Goal: Unclear

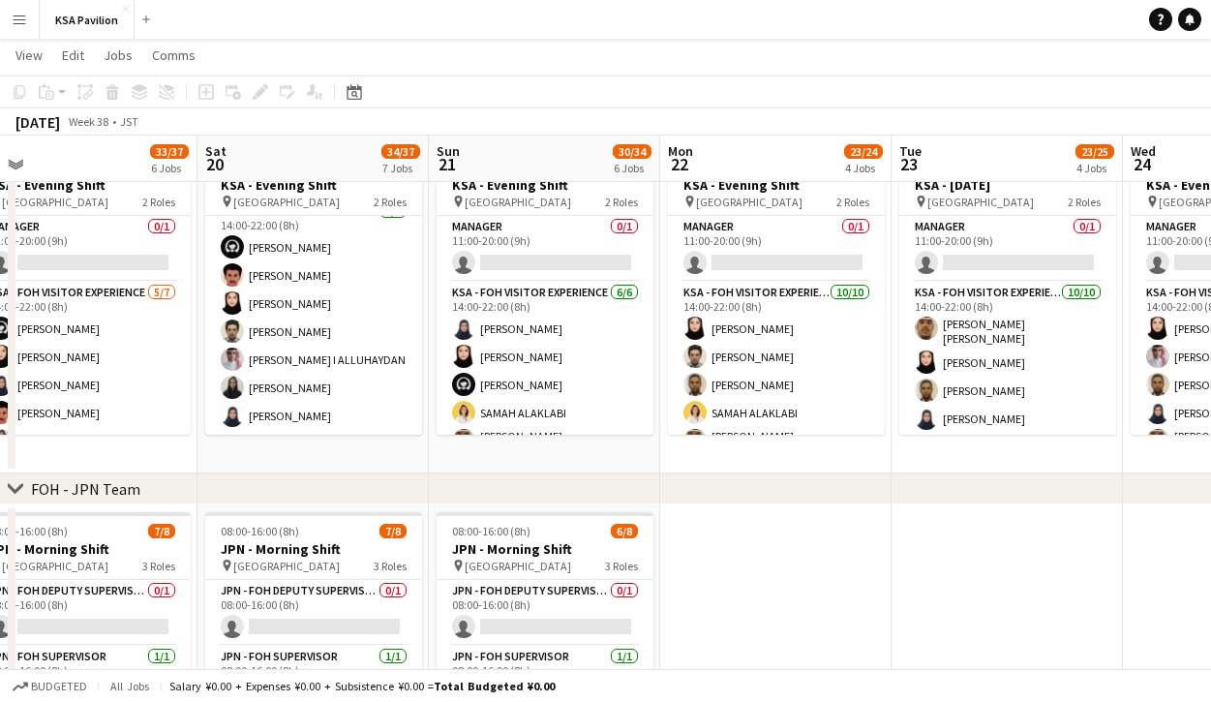
scroll to position [0, 480]
